Goal: Find specific page/section: Find specific page/section

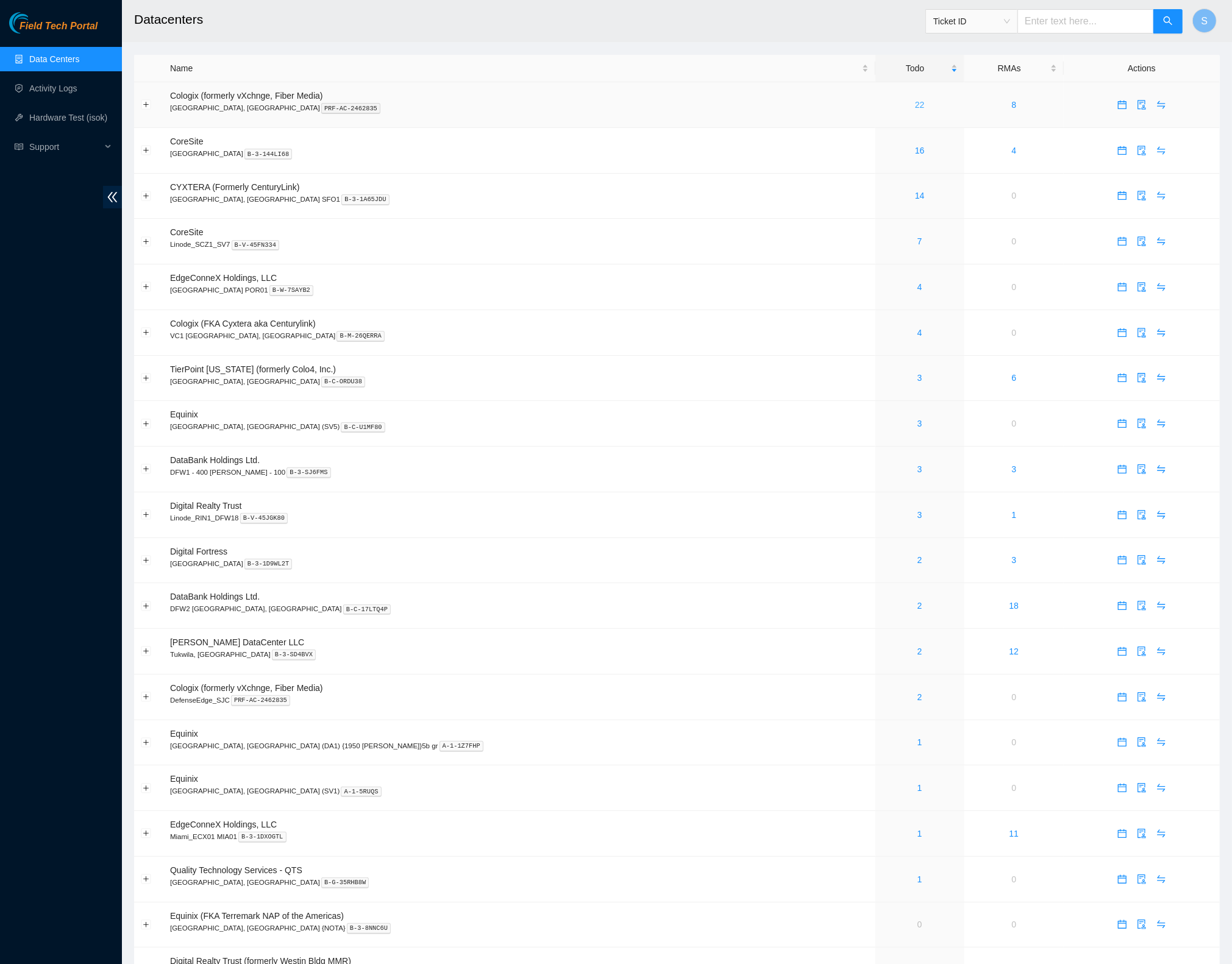
click at [915, 105] on link "22" at bounding box center [920, 105] width 10 height 10
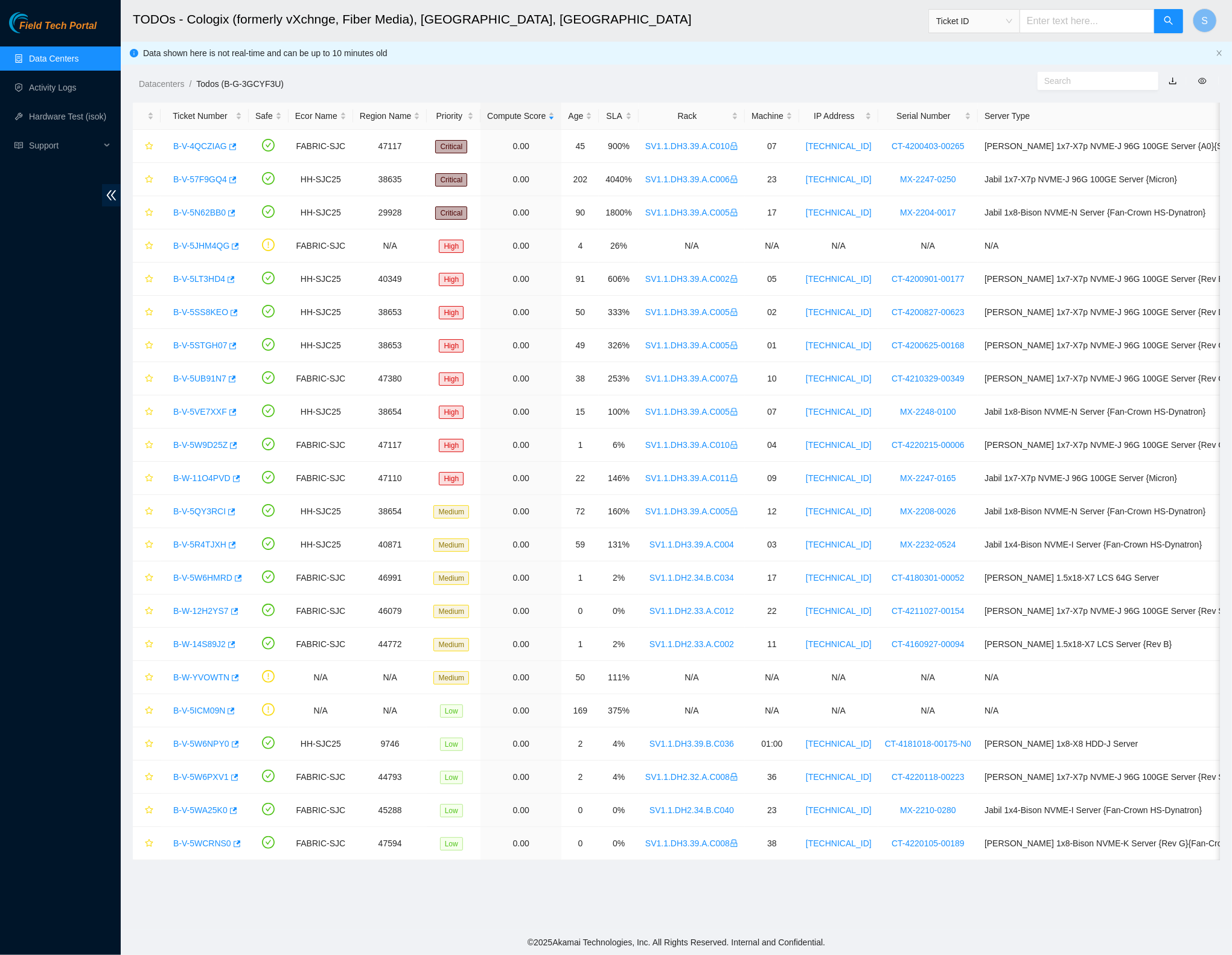
click at [1000, 25] on span "Ticket ID" at bounding box center [974, 21] width 76 height 18
click at [863, 37] on h2 "TODOs - Cologix (formerly vXchnge, Fiber Media), [GEOGRAPHIC_DATA], [GEOGRAPHIC…" at bounding box center [555, 19] width 846 height 39
click at [547, 910] on main "TODOs - Cologix (formerly vXchnge, Fiber Media), [GEOGRAPHIC_DATA], [GEOGRAPHIC…" at bounding box center [676, 465] width 1111 height 930
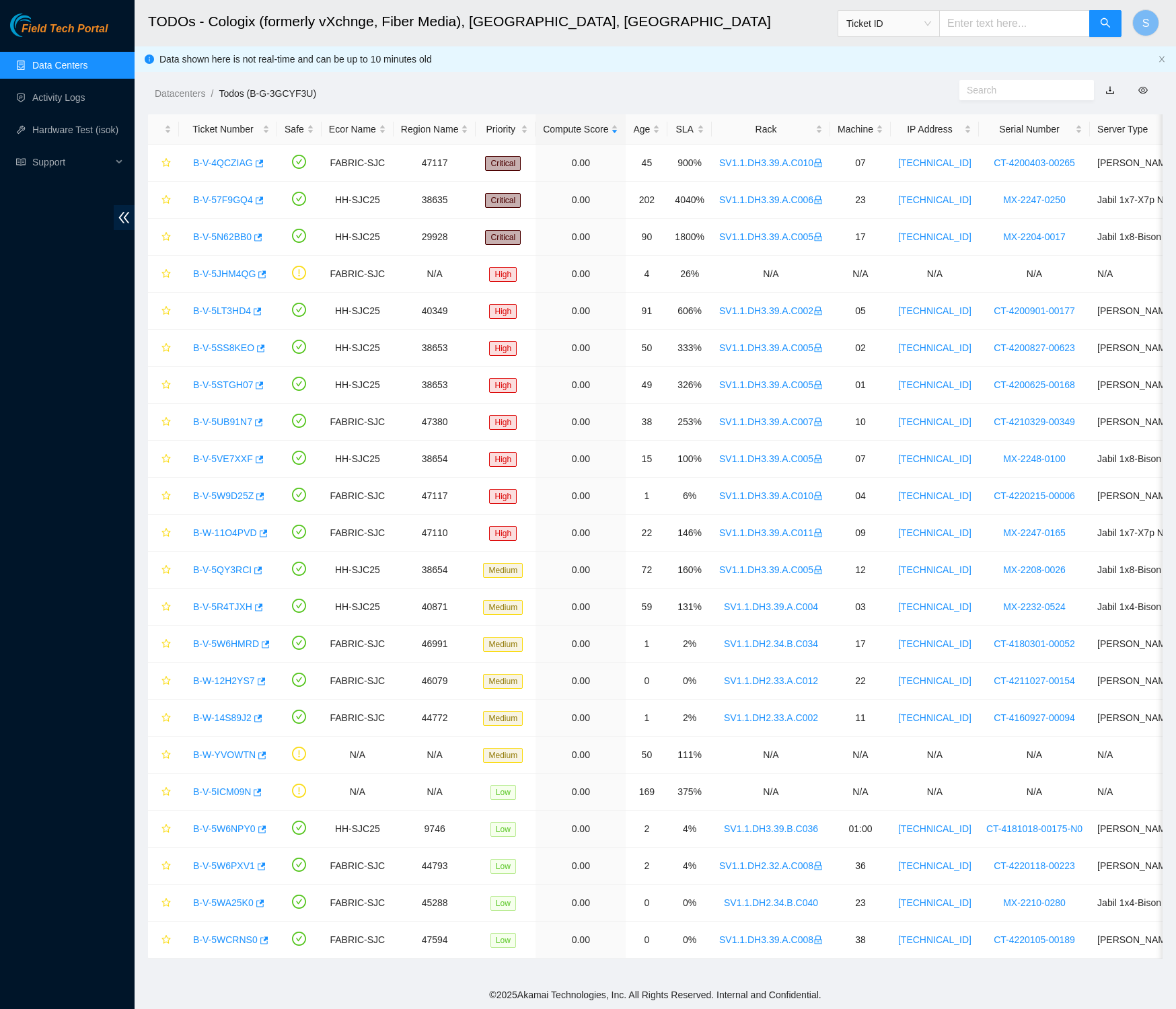
click at [1018, 90] on input "text" at bounding box center [1021, 90] width 109 height 15
paste input "SV1.1.DH2.34.A.C024"
type input "SV1.1.DH2.34.A.C024"
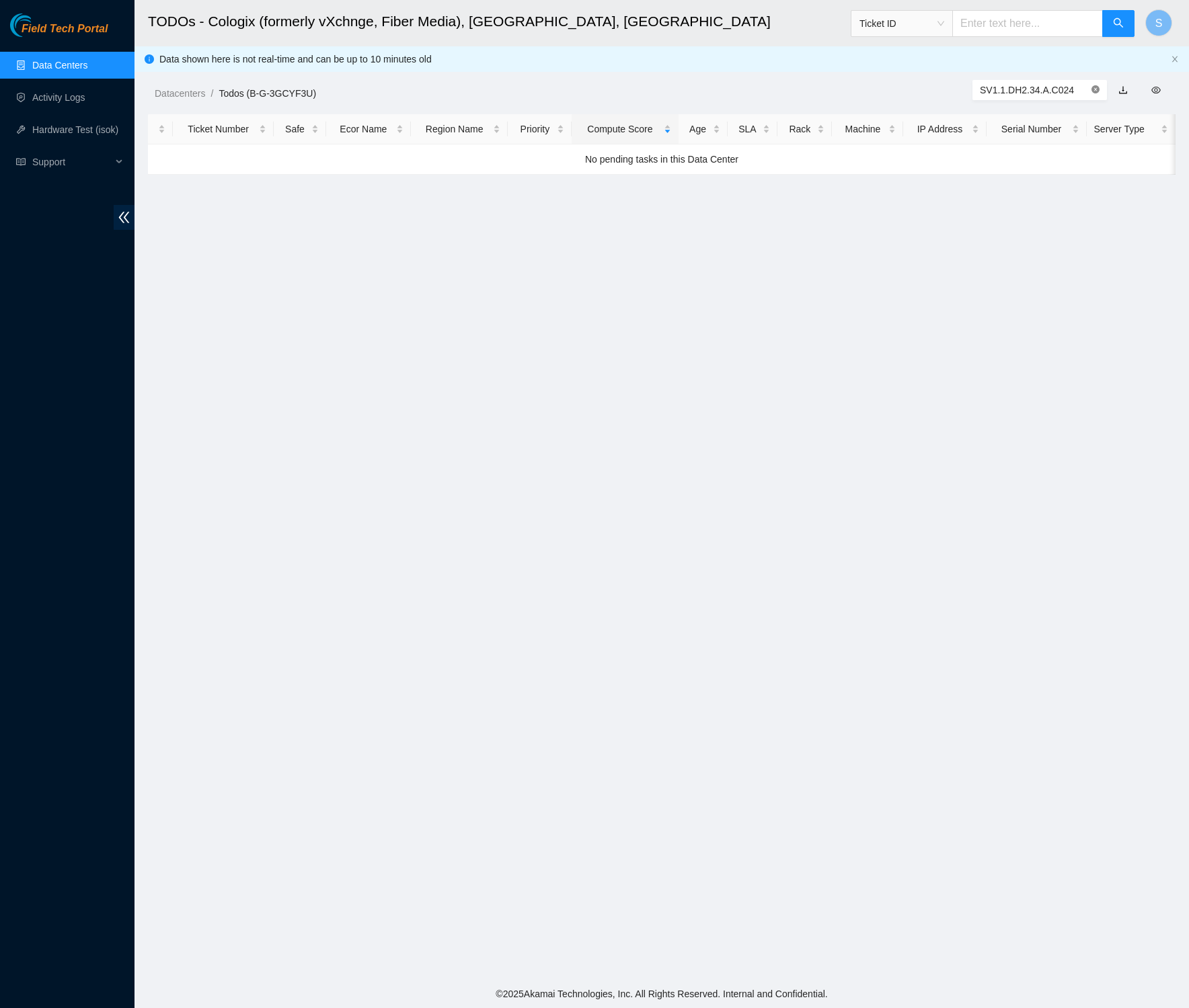
click at [1098, 86] on icon "close-circle" at bounding box center [1096, 89] width 8 height 8
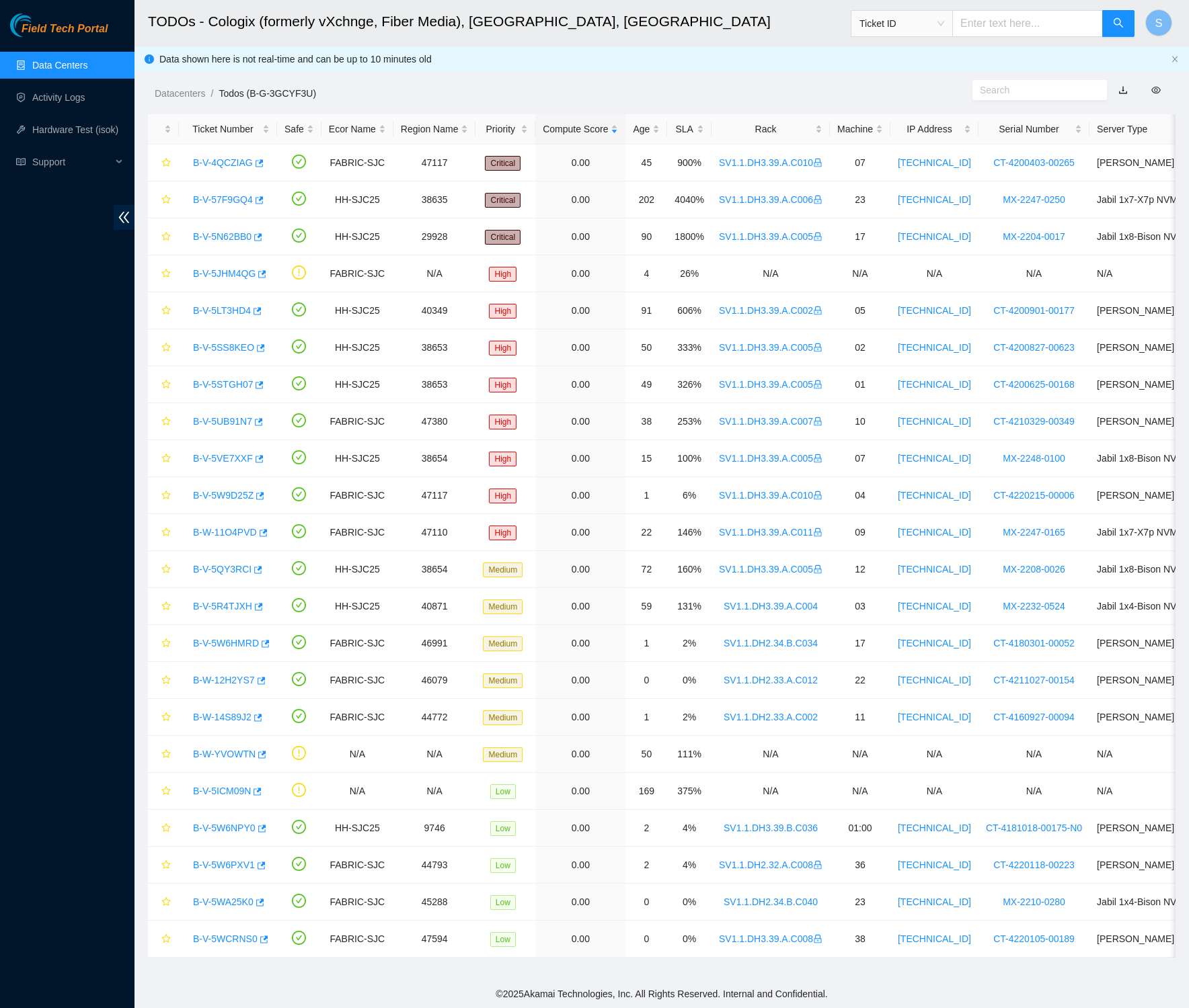
click at [703, 68] on div "Datacenters / Todos (B-G-3GCYF3U) /" at bounding box center [529, 63] width 791 height 76
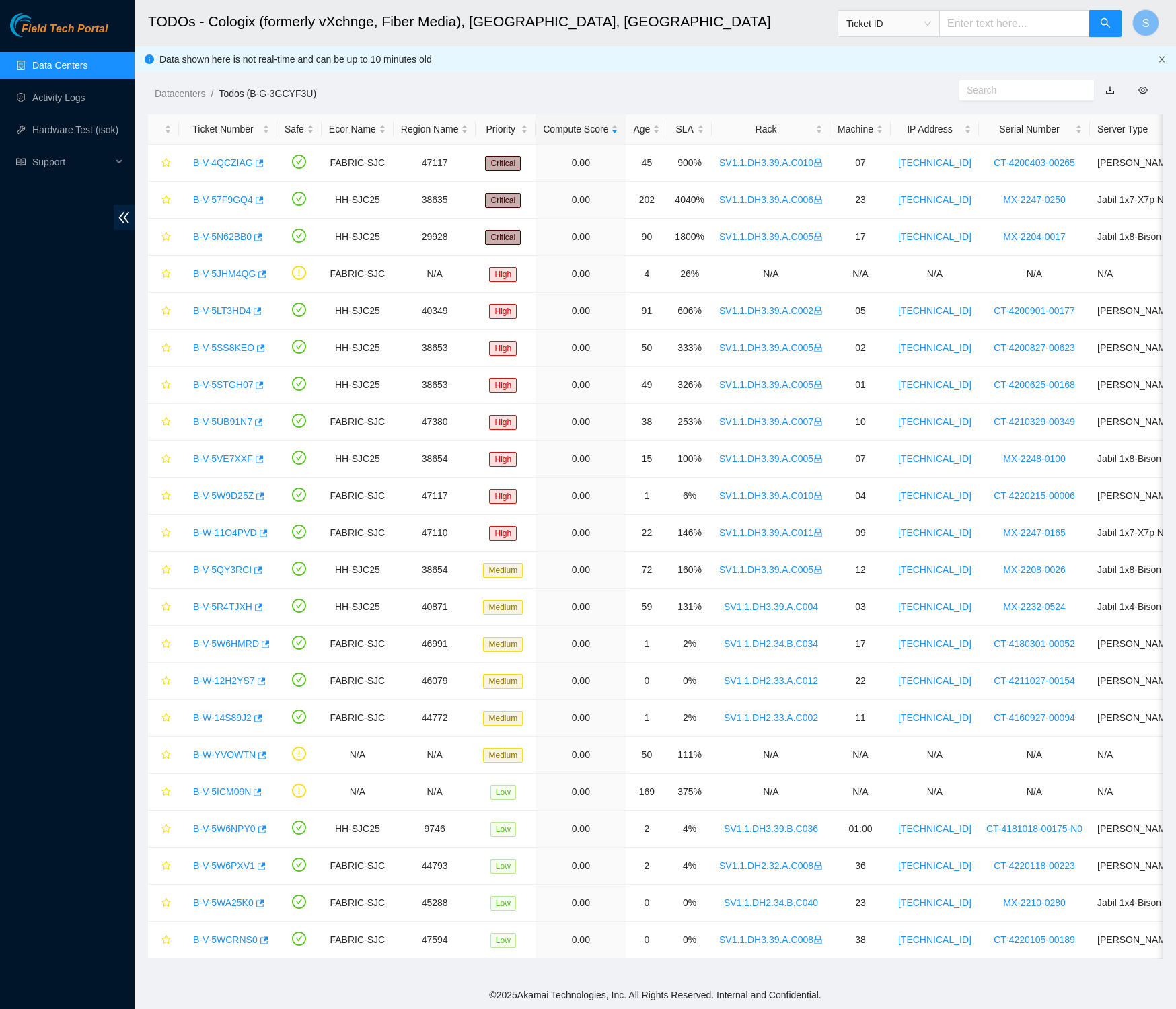
click at [1163, 57] on icon "close" at bounding box center [1162, 59] width 5 height 6
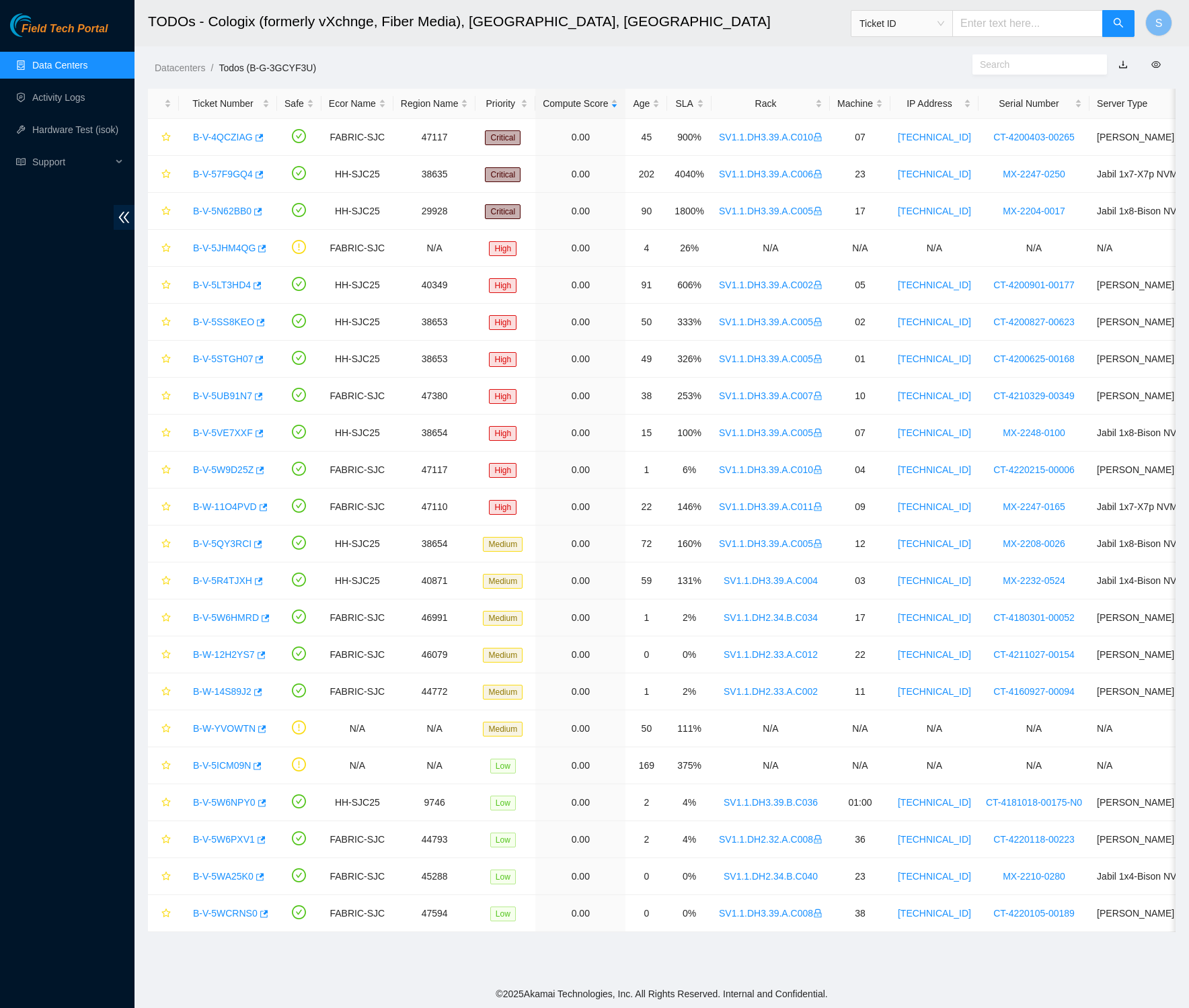
click at [752, 58] on div "Datacenters / Todos (B-G-3GCYF3U) /" at bounding box center [529, 37] width 791 height 76
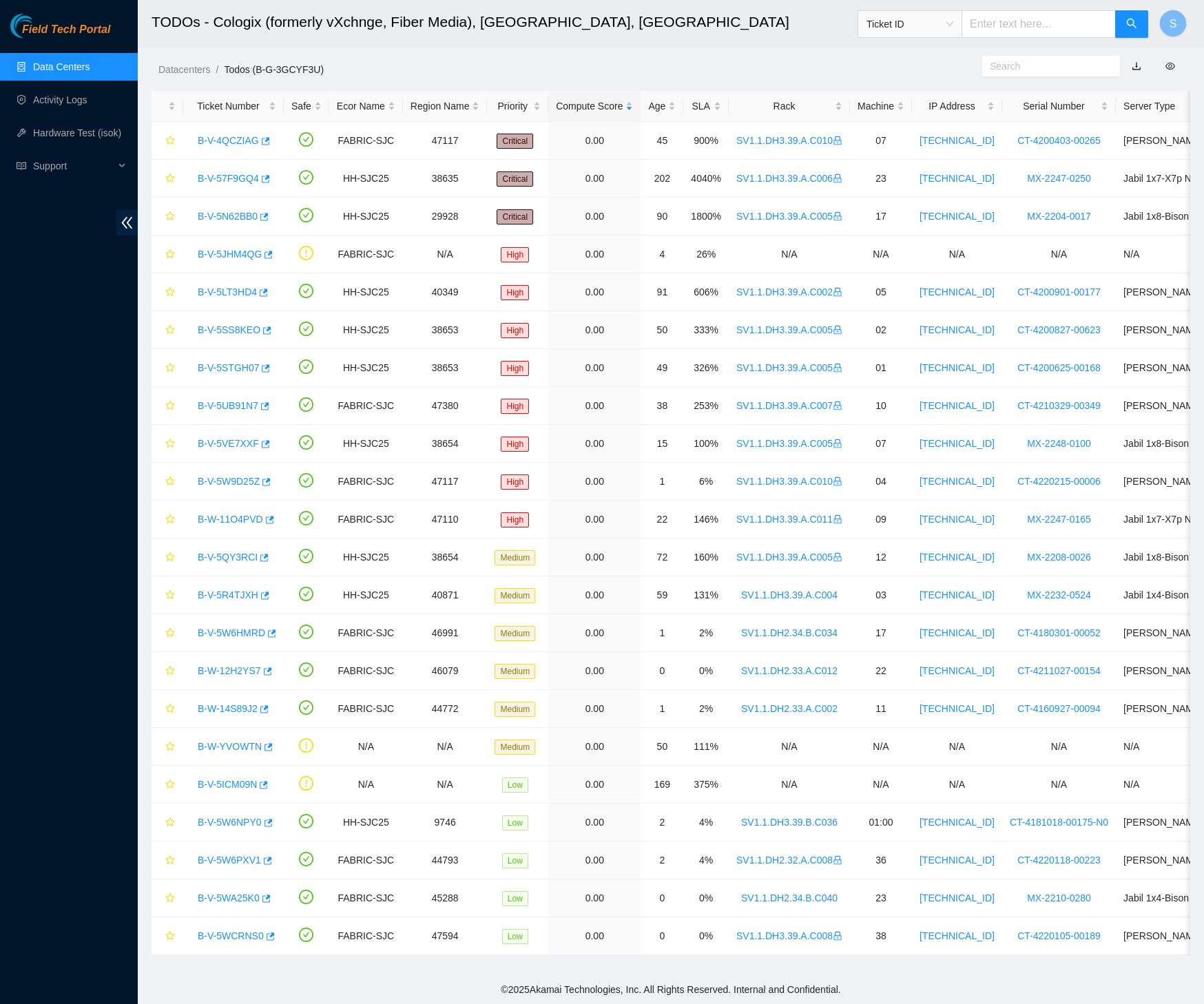
click at [1153, 0] on html "Field Tech Portal Data Centers Activity Logs Hardware Test (isok) Support TODOs…" at bounding box center [602, 502] width 1204 height 1004
click at [81, 73] on link "Data Centers" at bounding box center [61, 67] width 57 height 11
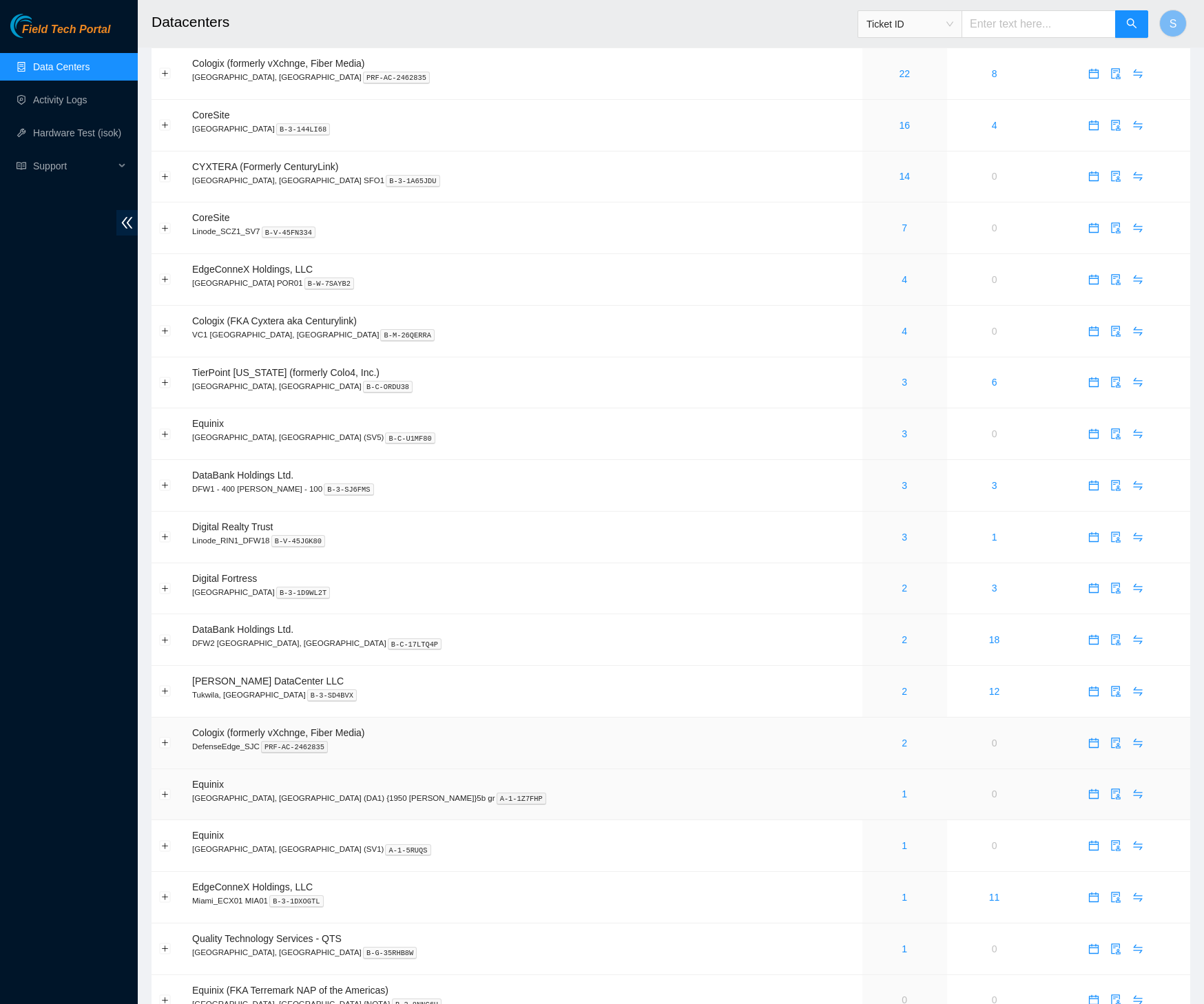
scroll to position [47, 0]
click at [902, 849] on link "1" at bounding box center [905, 844] width 6 height 11
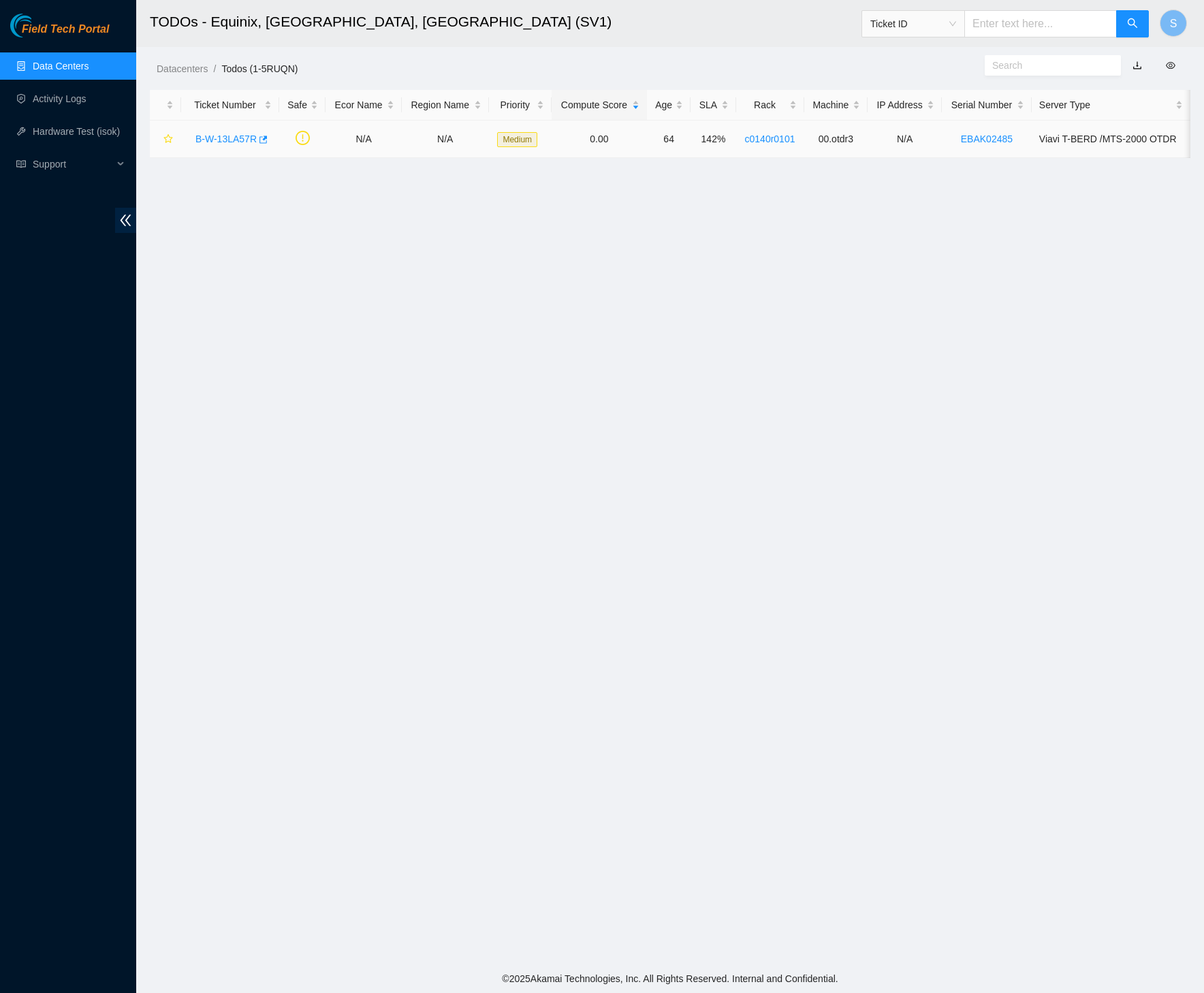
click at [208, 140] on link "B-W-13LA57R" at bounding box center [226, 139] width 61 height 11
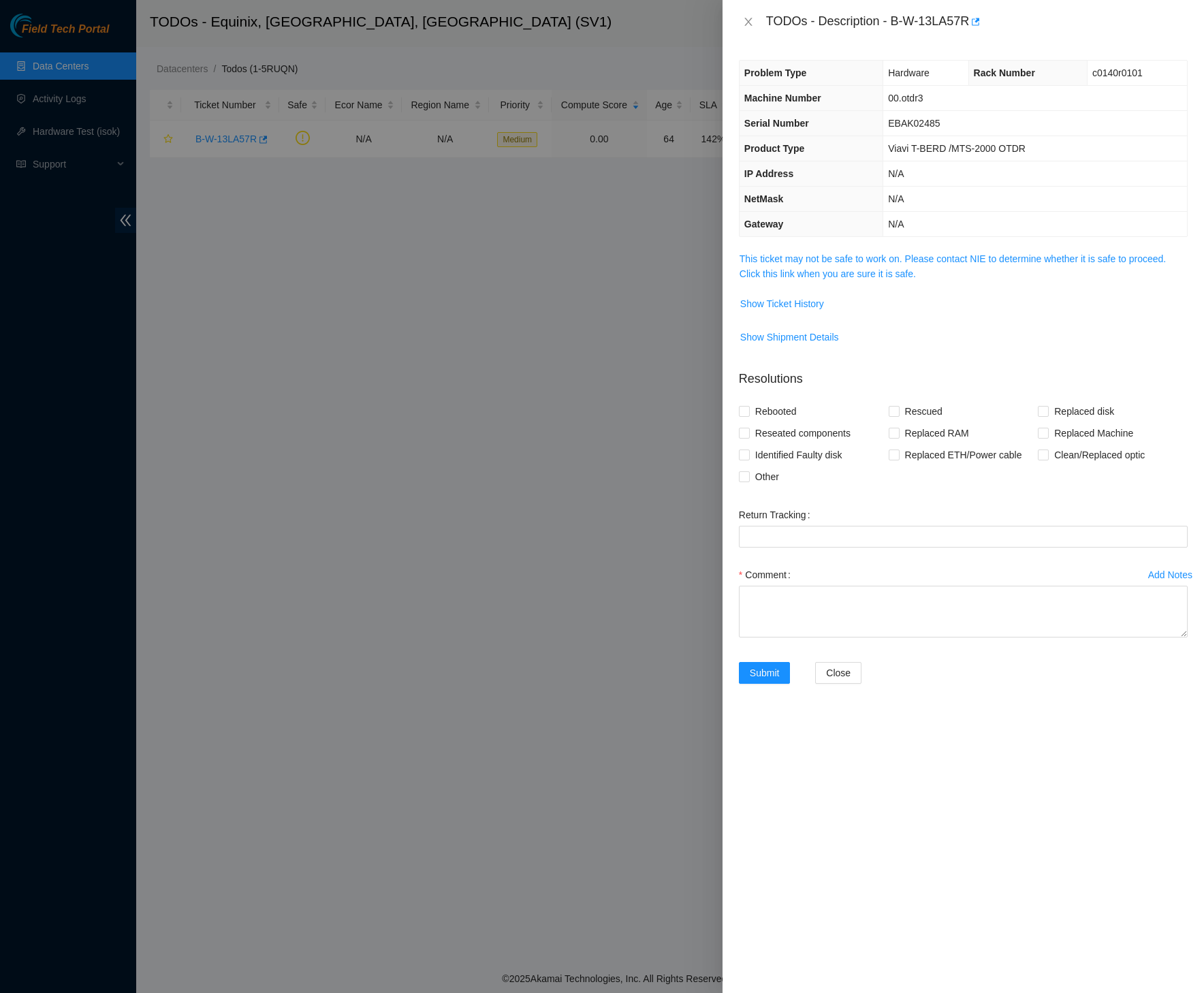
click at [930, 278] on span "This ticket may not be safe to work on. Please contact NIE to determine whether…" at bounding box center [963, 266] width 447 height 30
click at [983, 336] on span "Show Shipment Details" at bounding box center [963, 337] width 447 height 22
click at [921, 259] on link "This ticket may not be safe to work on. Please contact NIE to determine whether…" at bounding box center [953, 266] width 426 height 26
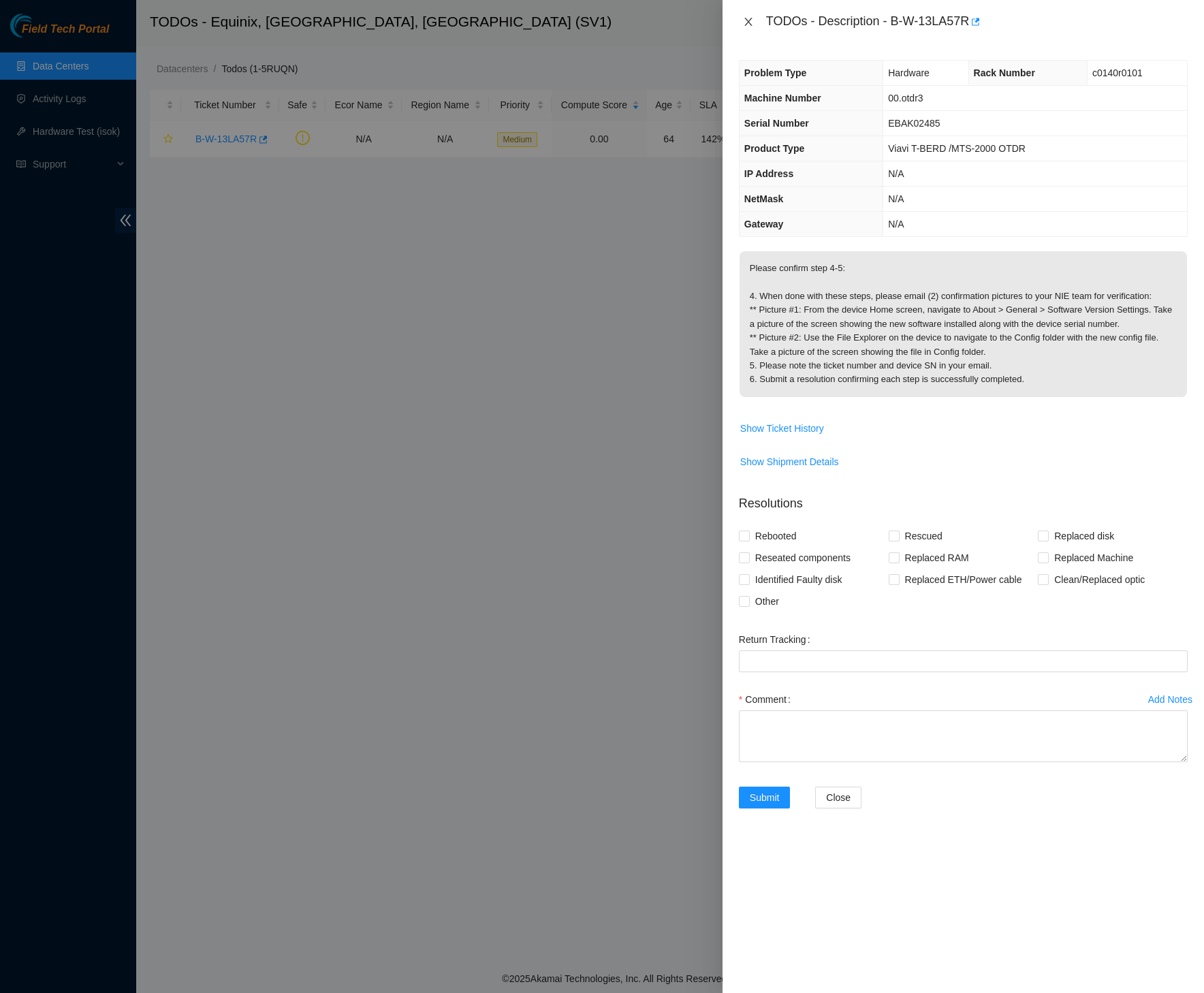
click at [750, 16] on button "Close" at bounding box center [749, 22] width 19 height 13
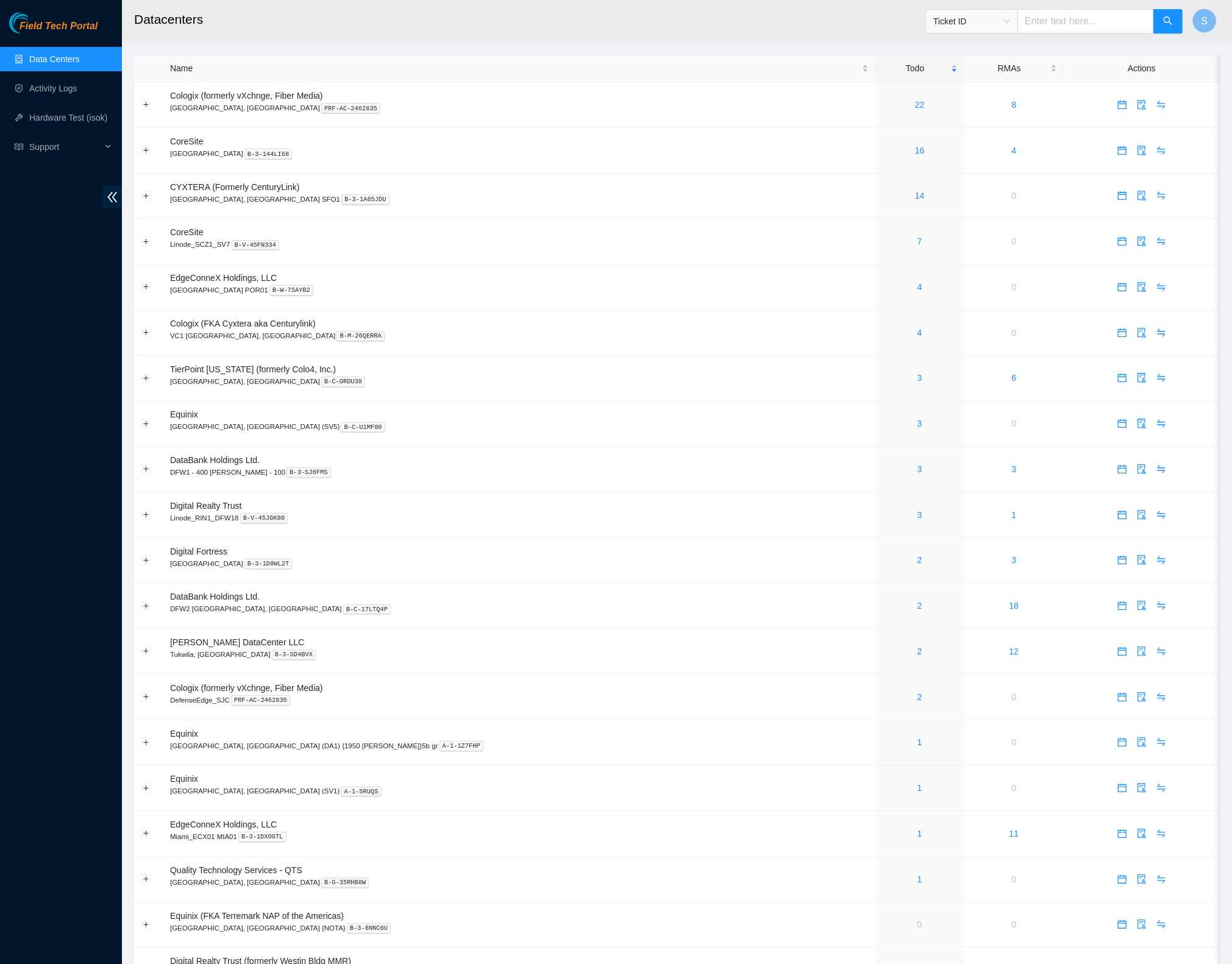
click at [571, 39] on header "Datacenters Ticket ID S" at bounding box center [737, 21] width 1232 height 42
click at [595, 20] on h2 "Datacenters" at bounding box center [556, 19] width 845 height 39
click at [417, 16] on h2 "Datacenters" at bounding box center [556, 19] width 845 height 39
click at [915, 152] on link "16" at bounding box center [920, 151] width 10 height 10
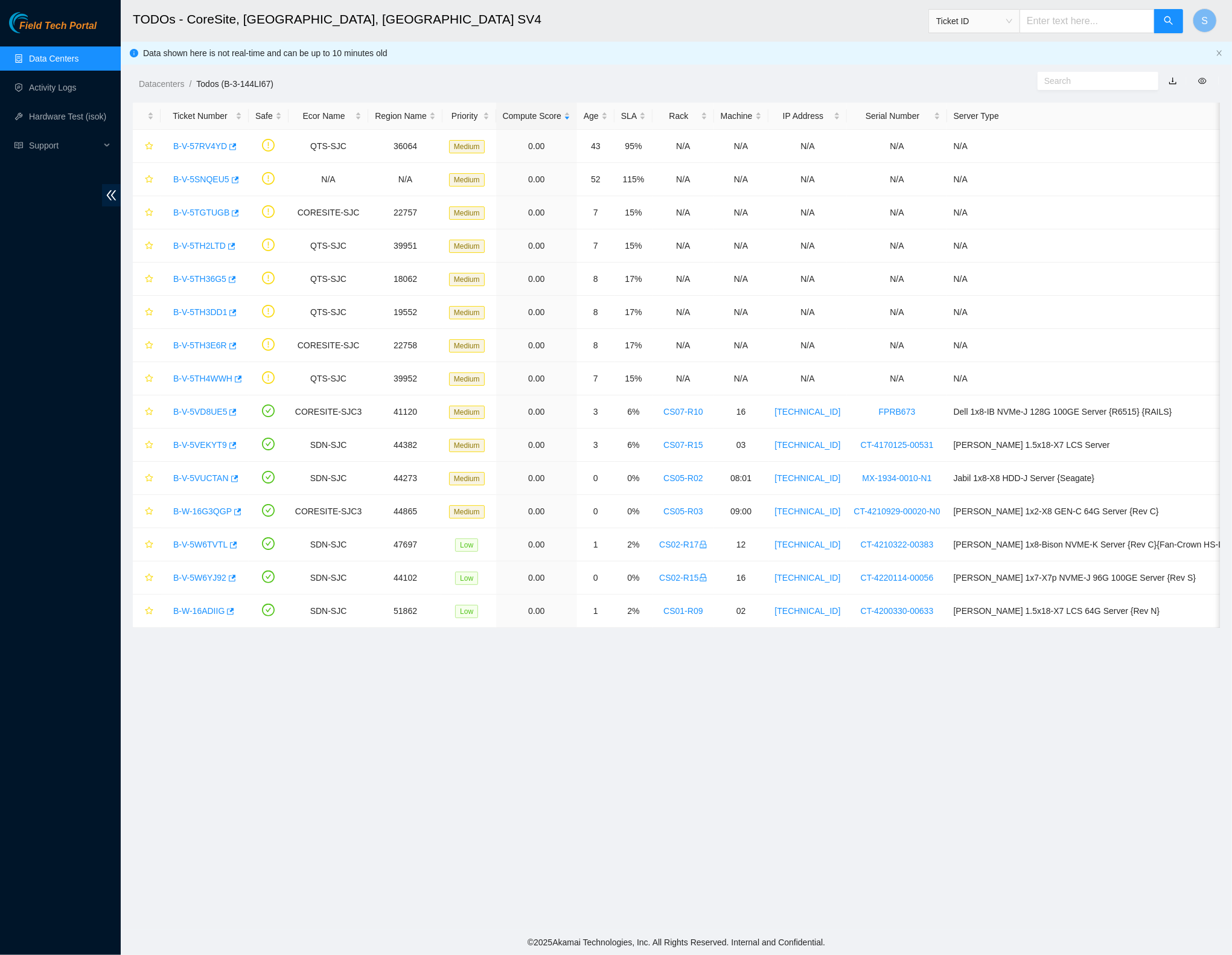
click at [604, 693] on main "TODOs - CoreSite, Santa Clara, CA SV4 Ticket ID S Data shown here is not real-t…" at bounding box center [676, 465] width 1111 height 930
